Goal: Obtain resource: Download file/media

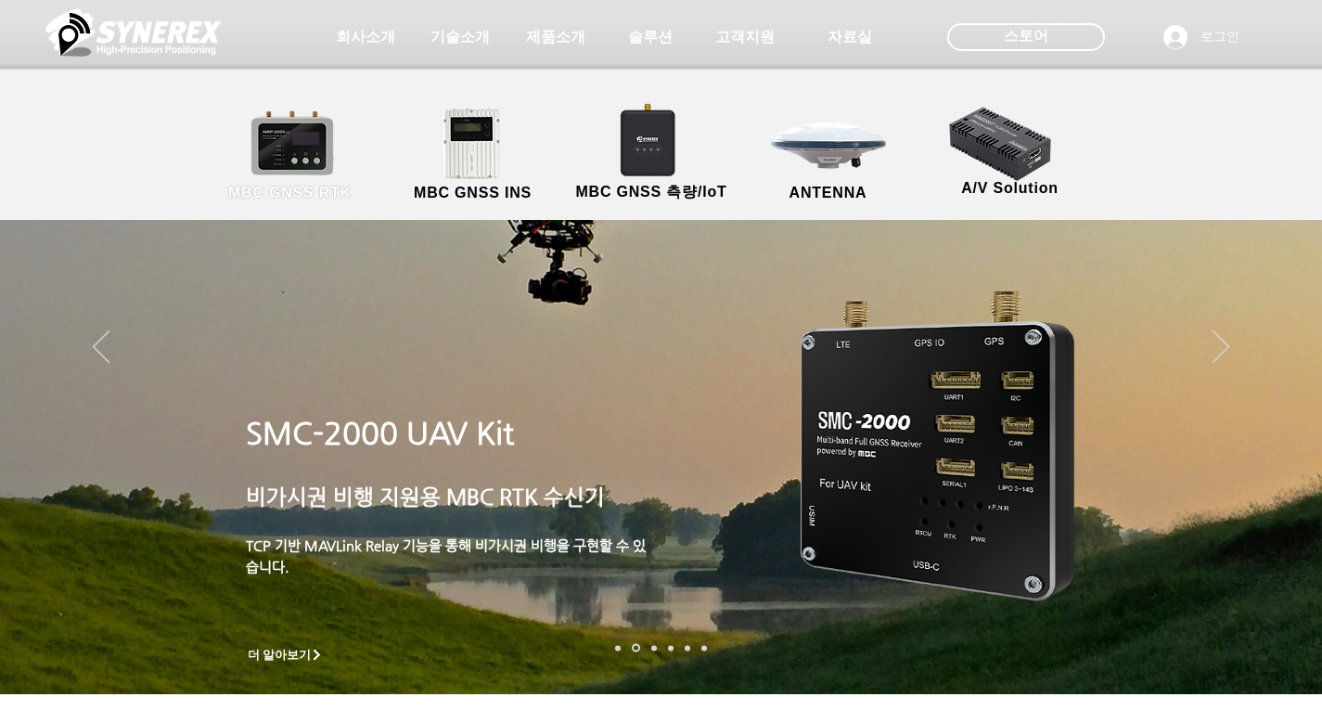
click at [320, 152] on link "MBC GNSS RTK" at bounding box center [290, 155] width 167 height 97
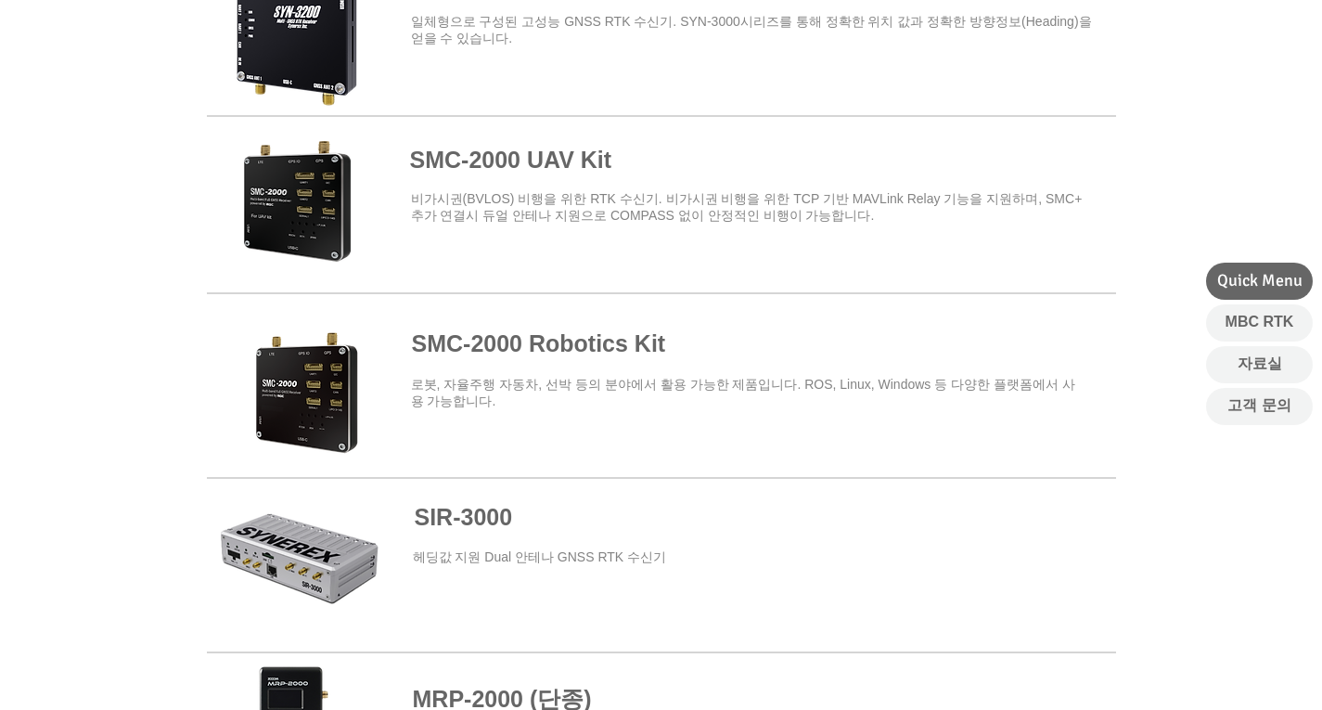
scroll to position [811, 0]
click at [512, 201] on span "​비가시권(BVLOS) 비행을 위한 RTK 수신기. 비가시권 비행을 위한 TCP 기반 MAVLink Relay 기능을 지원하며, SMC+ 추가…" at bounding box center [747, 206] width 672 height 32
click at [508, 171] on span at bounding box center [661, 200] width 909 height 162
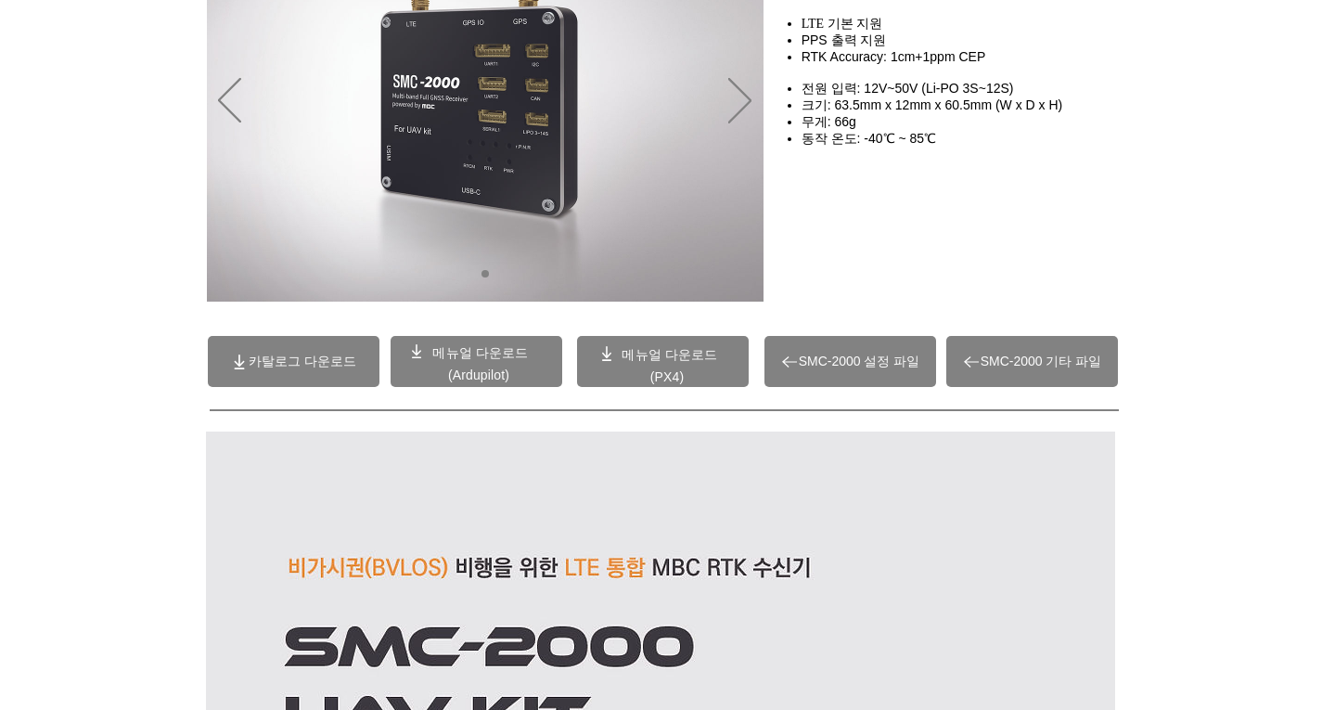
scroll to position [251, 0]
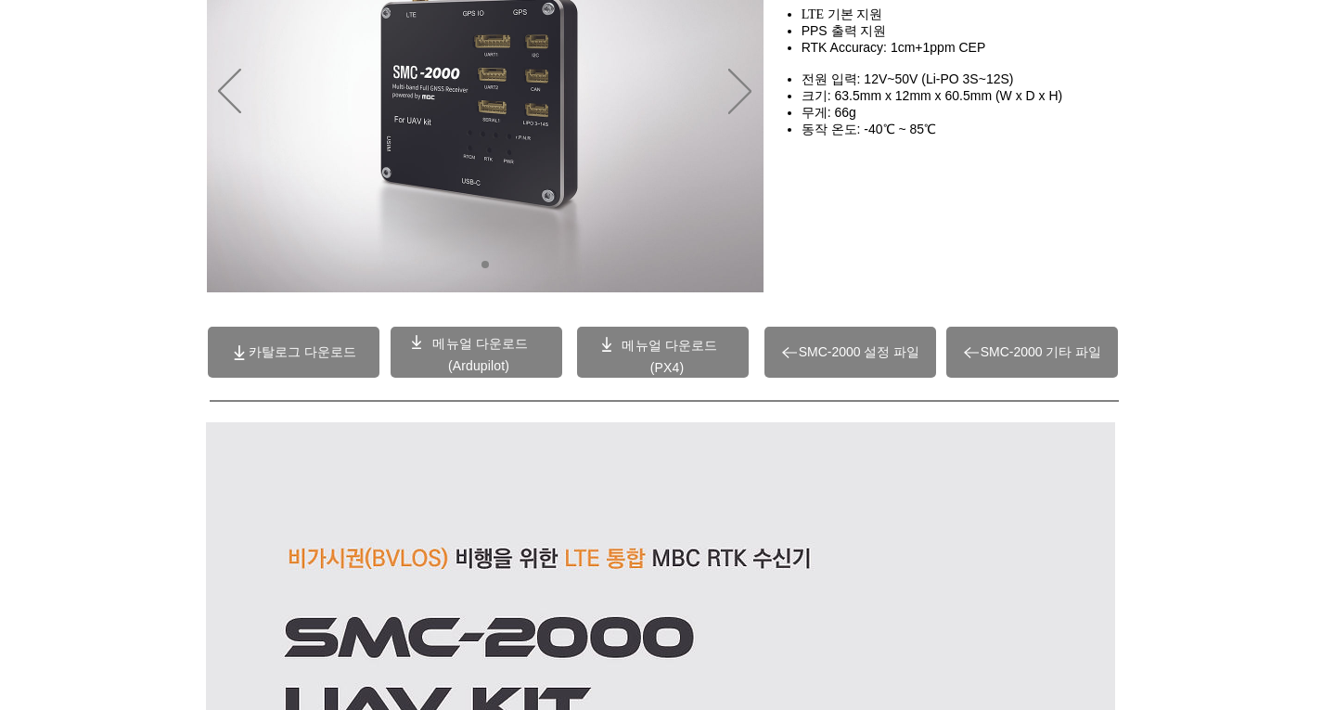
click at [448, 348] on span "메뉴얼 다운로드" at bounding box center [480, 343] width 96 height 15
click at [867, 359] on span "SMC-2000 설정 파일" at bounding box center [860, 352] width 122 height 17
click at [974, 347] on icon "SMC-2000 기타 파일" at bounding box center [971, 352] width 19 height 19
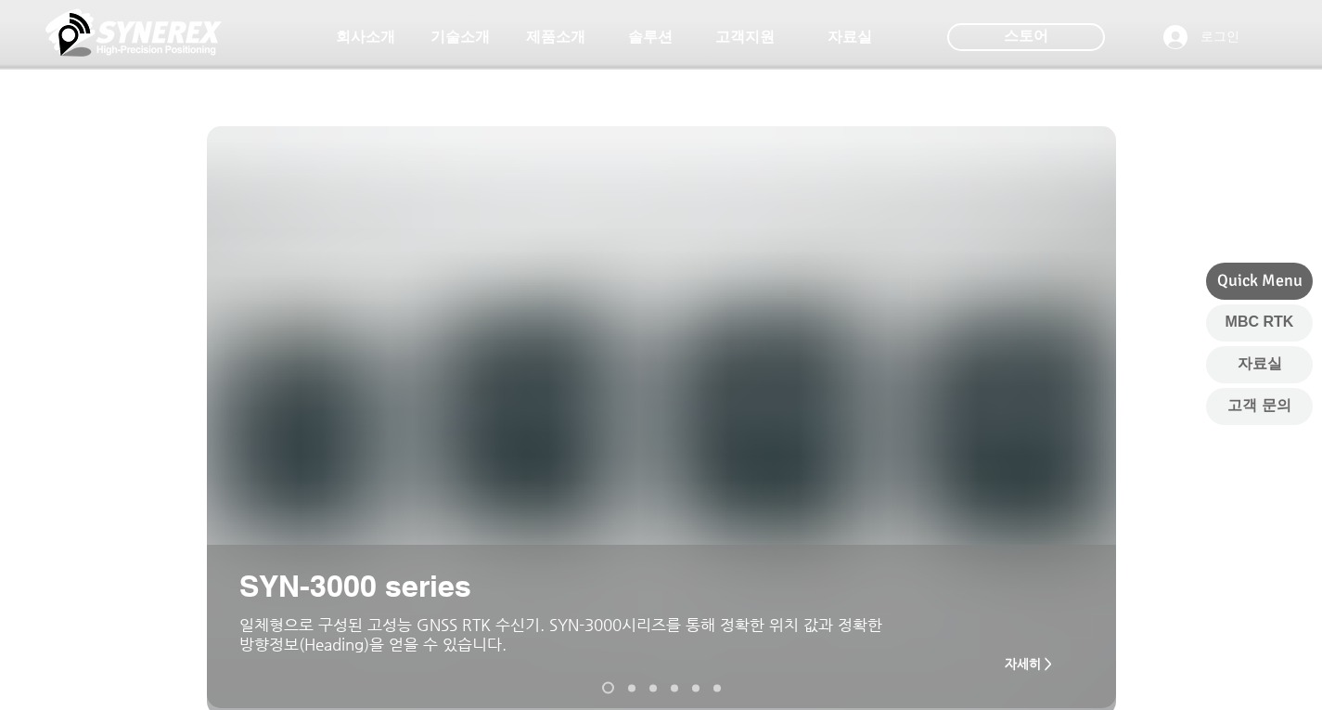
scroll to position [811, 0]
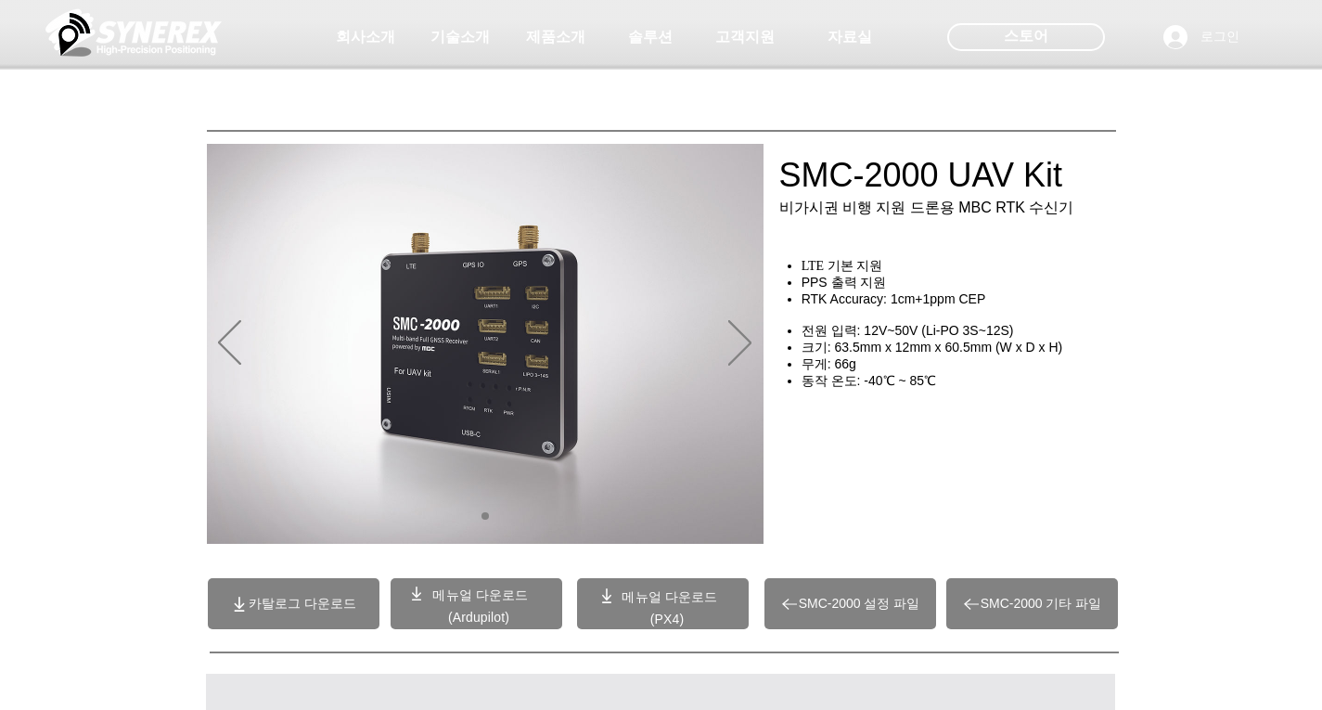
click at [619, 585] on span at bounding box center [663, 603] width 172 height 51
